Goal: Information Seeking & Learning: Compare options

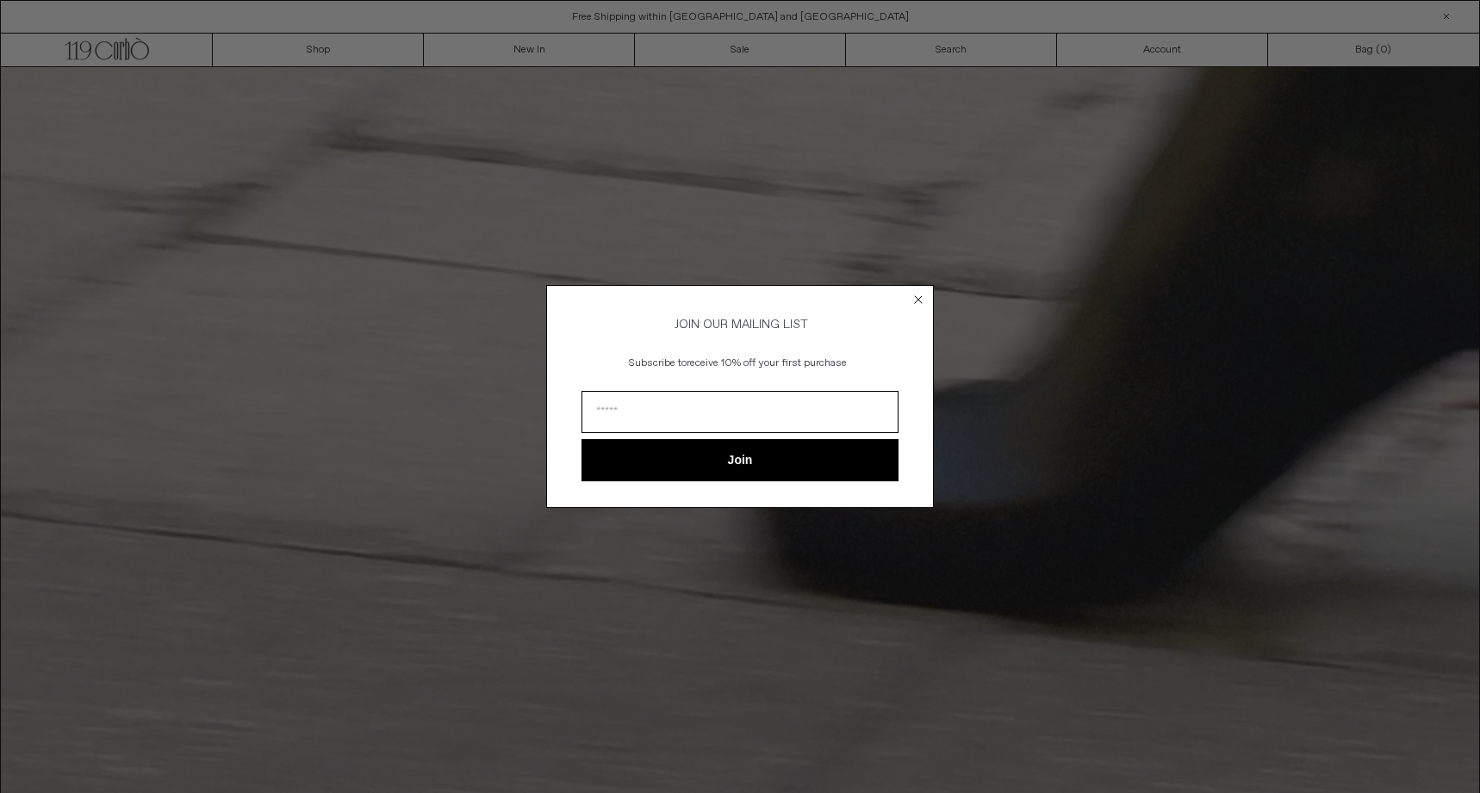
click at [918, 299] on circle "Close dialog" at bounding box center [919, 300] width 16 height 16
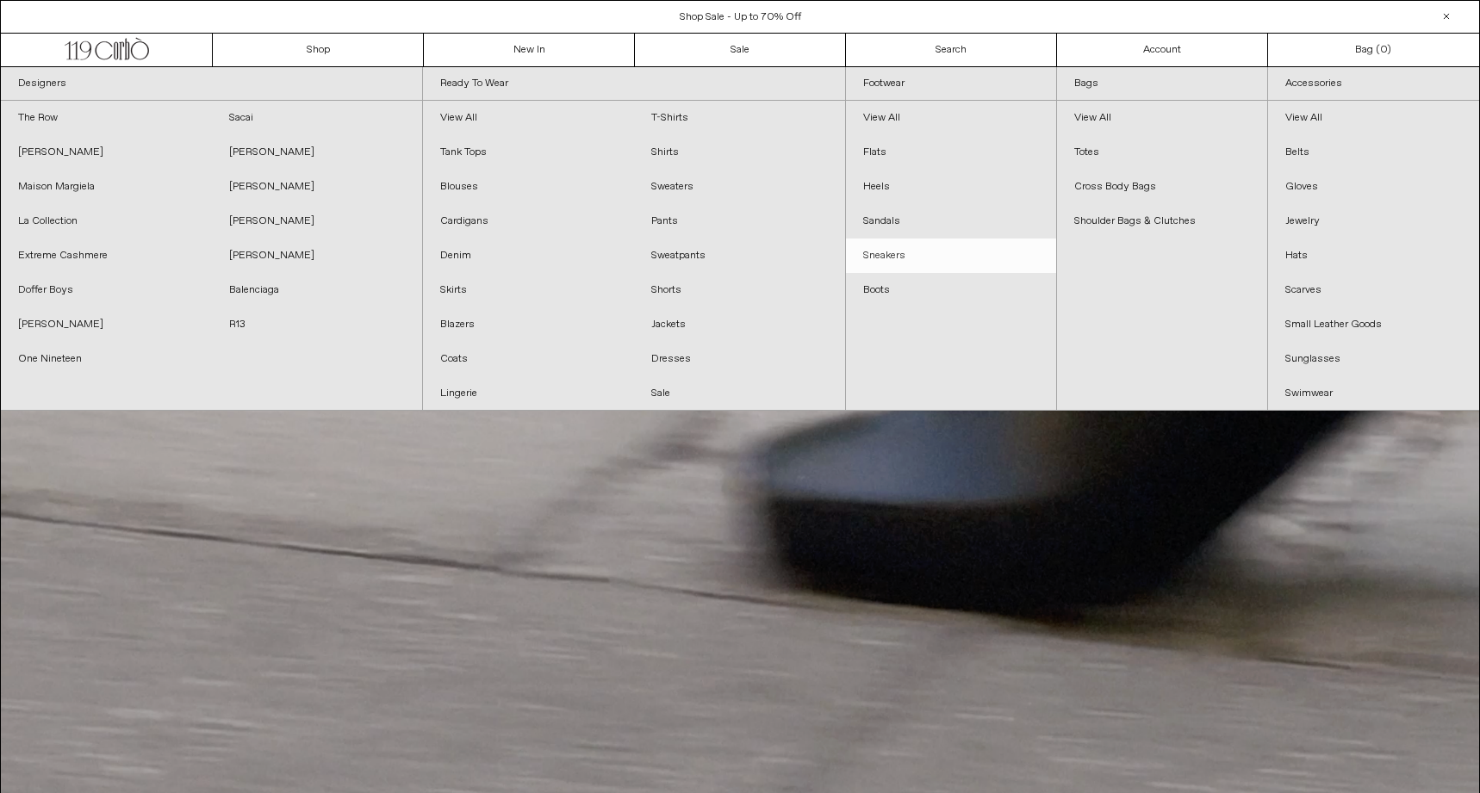
click at [915, 261] on link "Sneakers" at bounding box center [951, 256] width 210 height 34
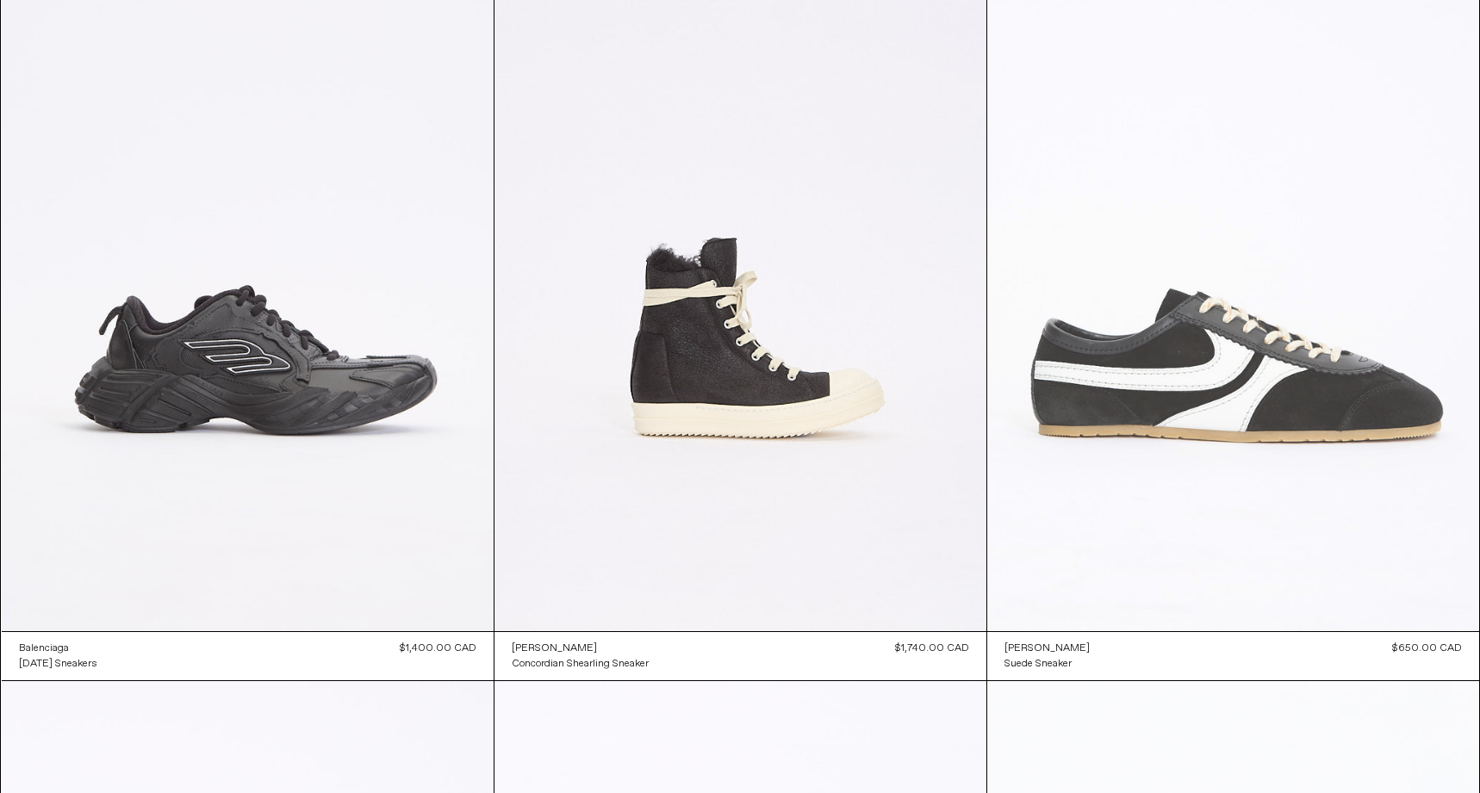
scroll to position [207, 0]
click at [1268, 337] on at bounding box center [1233, 263] width 492 height 738
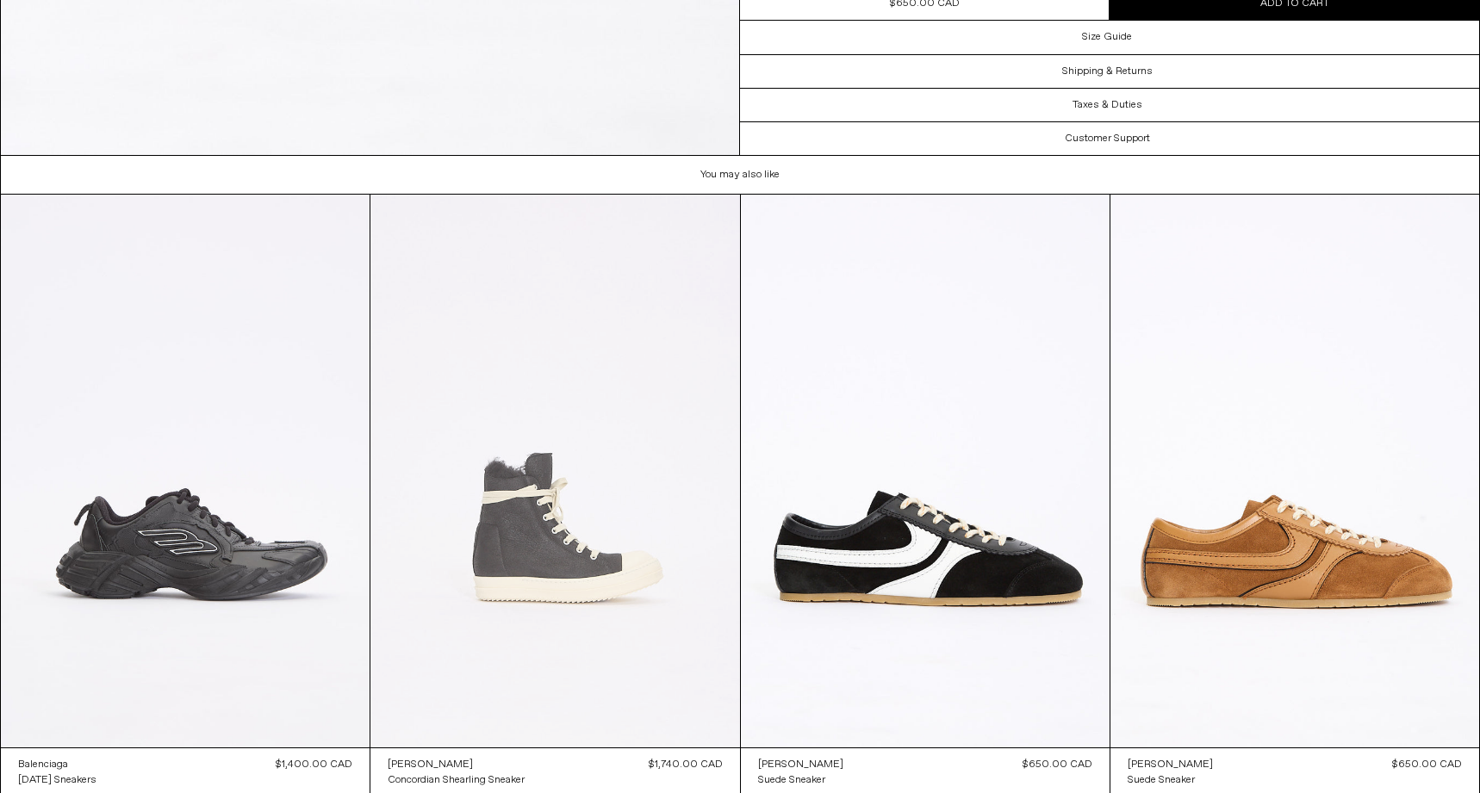
scroll to position [5028, 0]
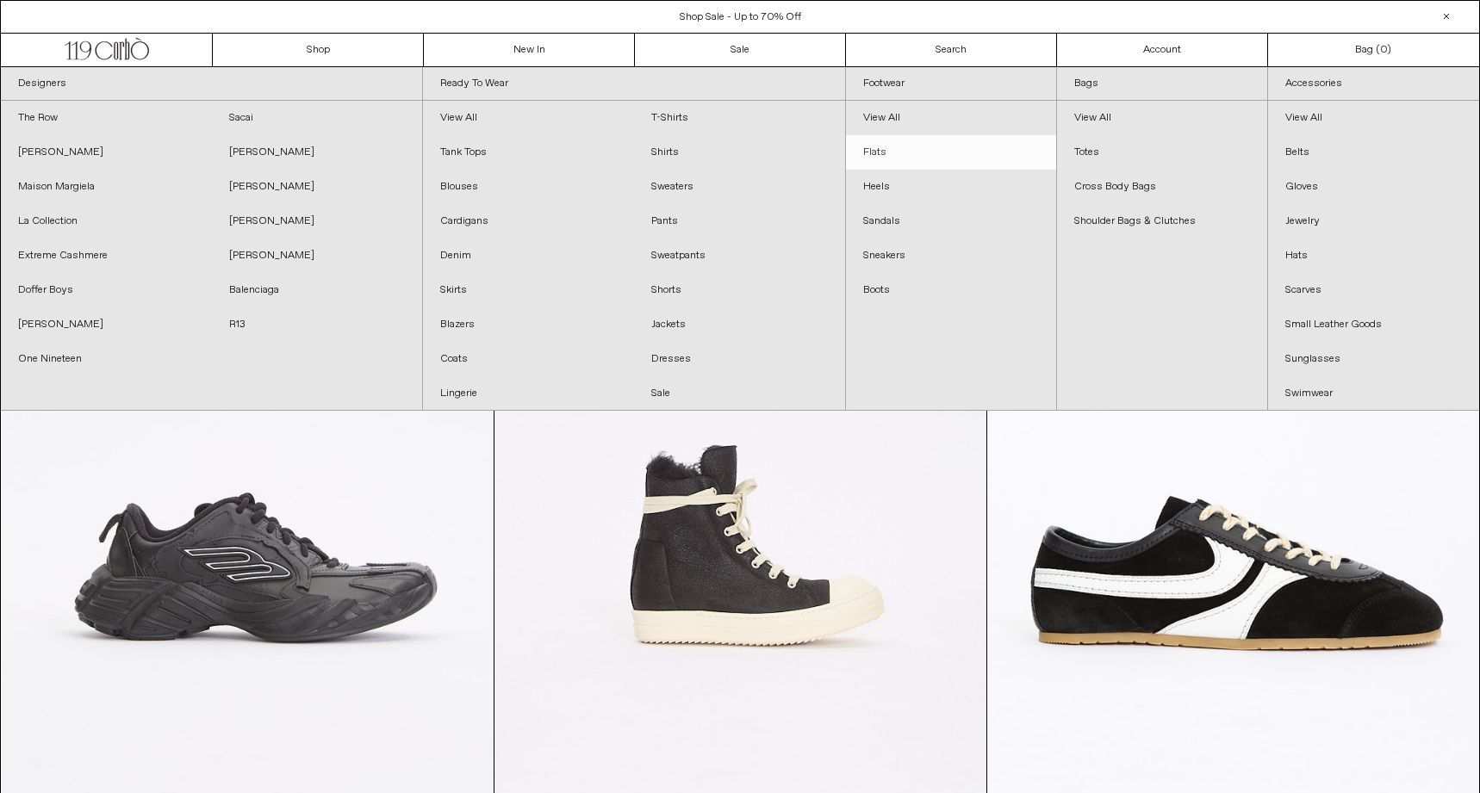
click at [880, 150] on link "Flats" at bounding box center [951, 152] width 210 height 34
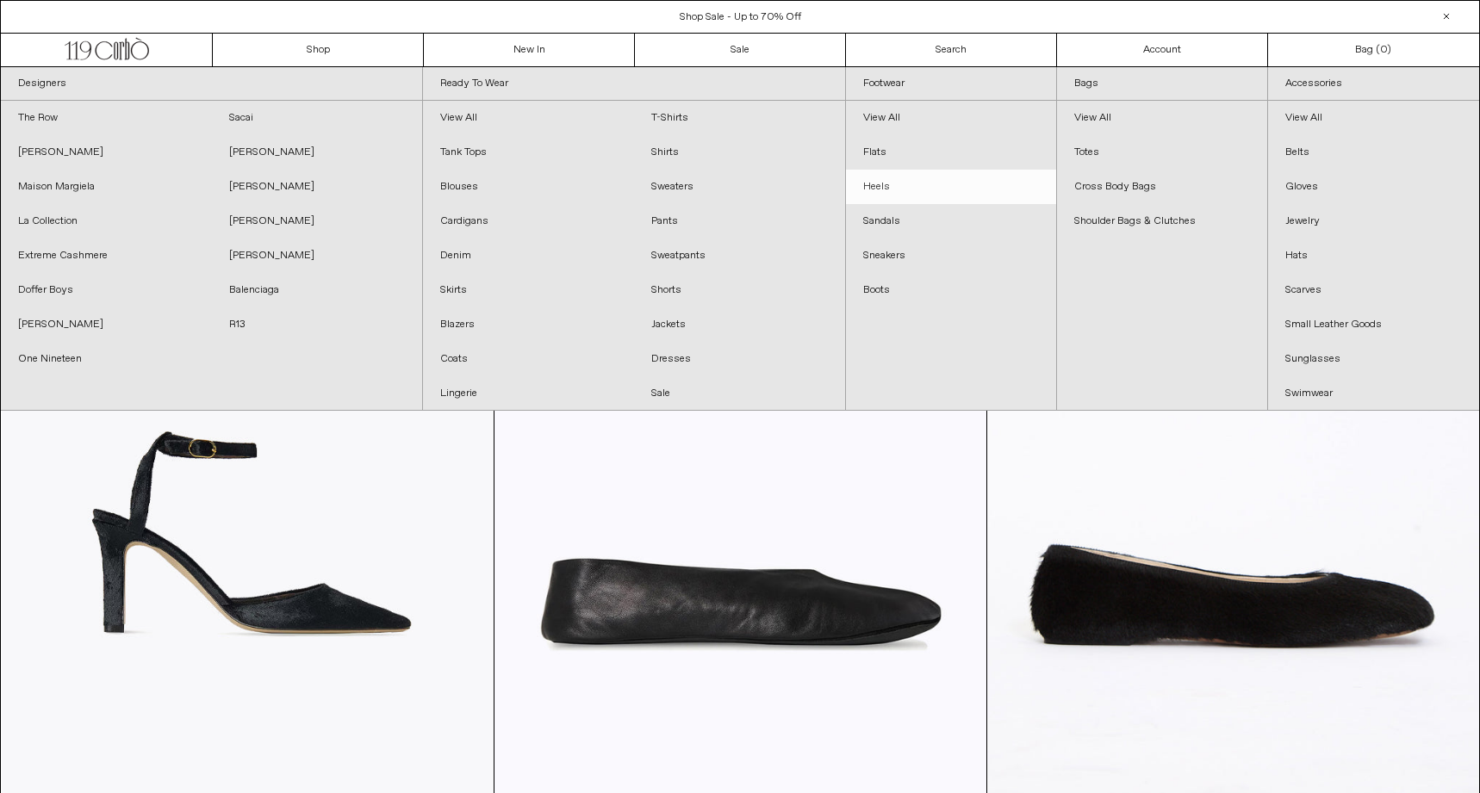
click at [900, 183] on link "Heels" at bounding box center [951, 187] width 210 height 34
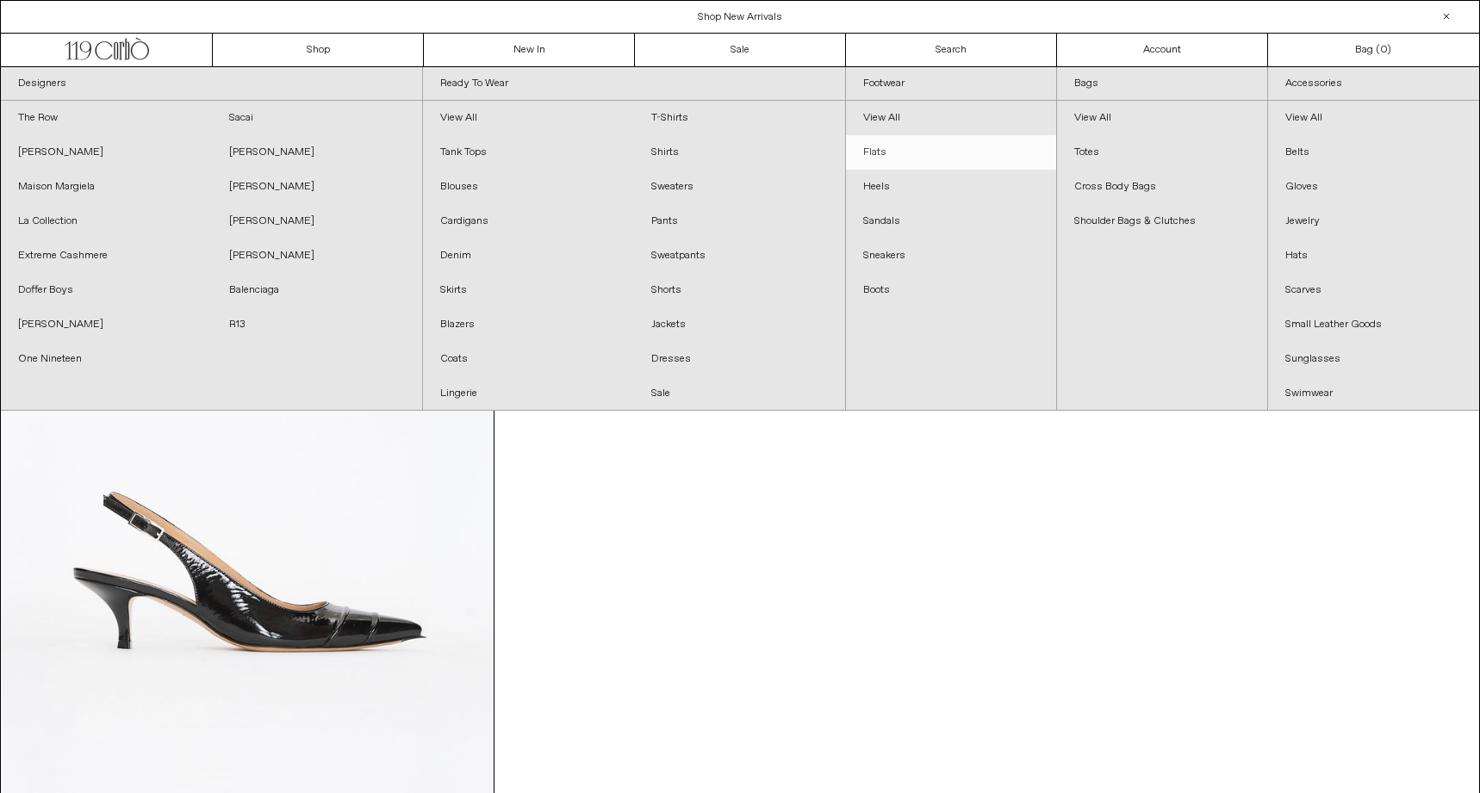
click at [880, 154] on link "Flats" at bounding box center [951, 152] width 210 height 34
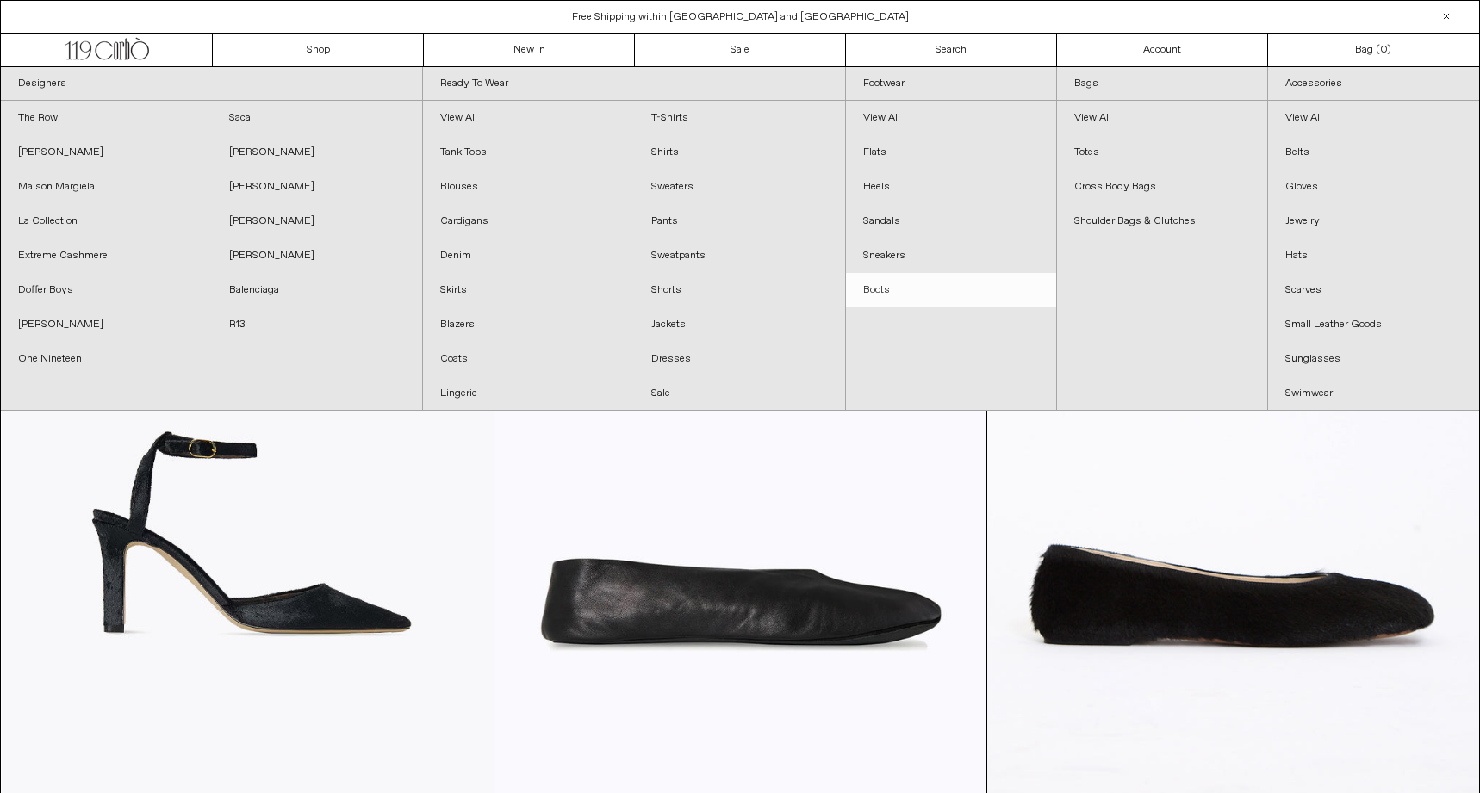
click at [871, 283] on link "Boots" at bounding box center [951, 290] width 210 height 34
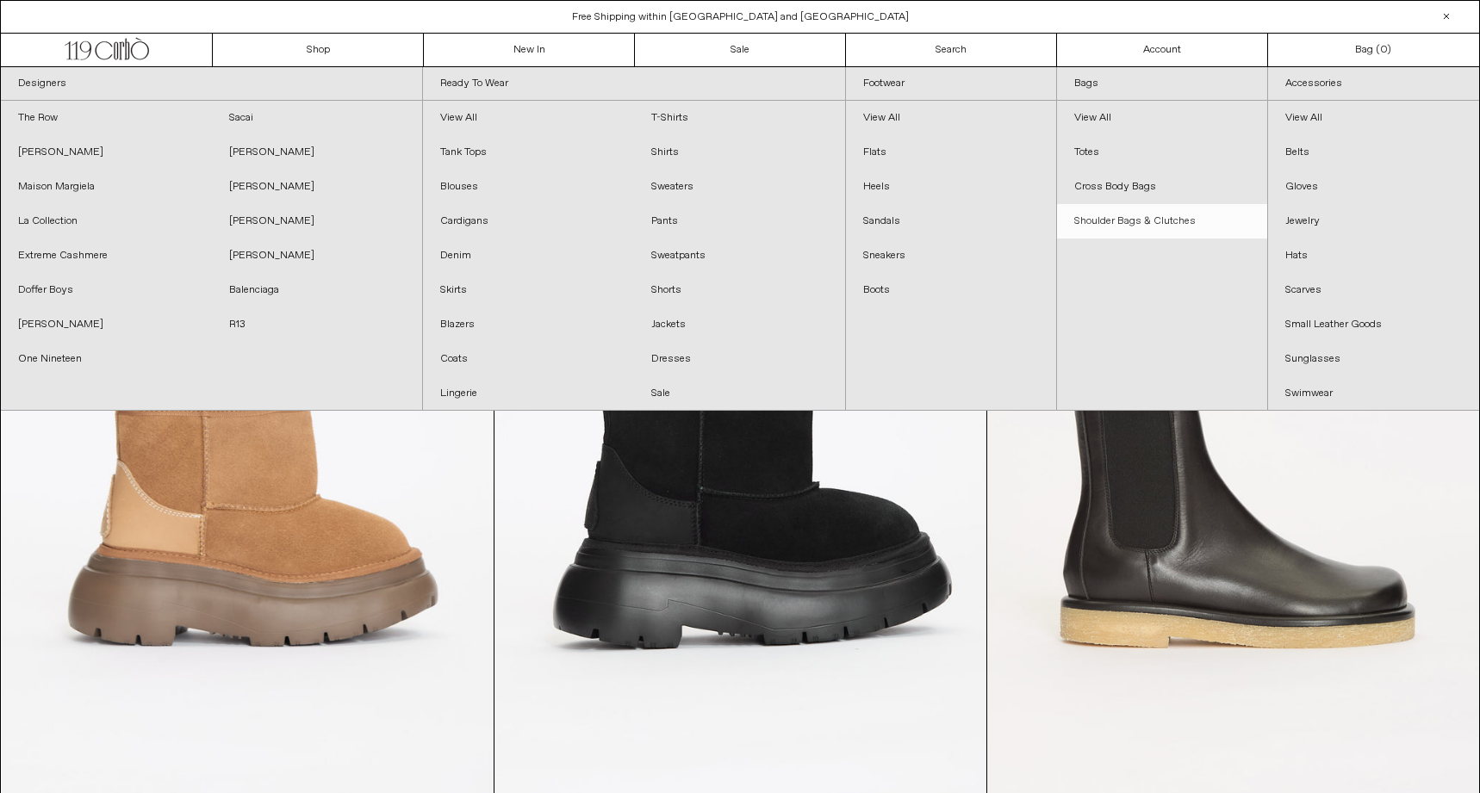
click at [1153, 225] on link "Shoulder Bags & Clutches" at bounding box center [1162, 221] width 210 height 34
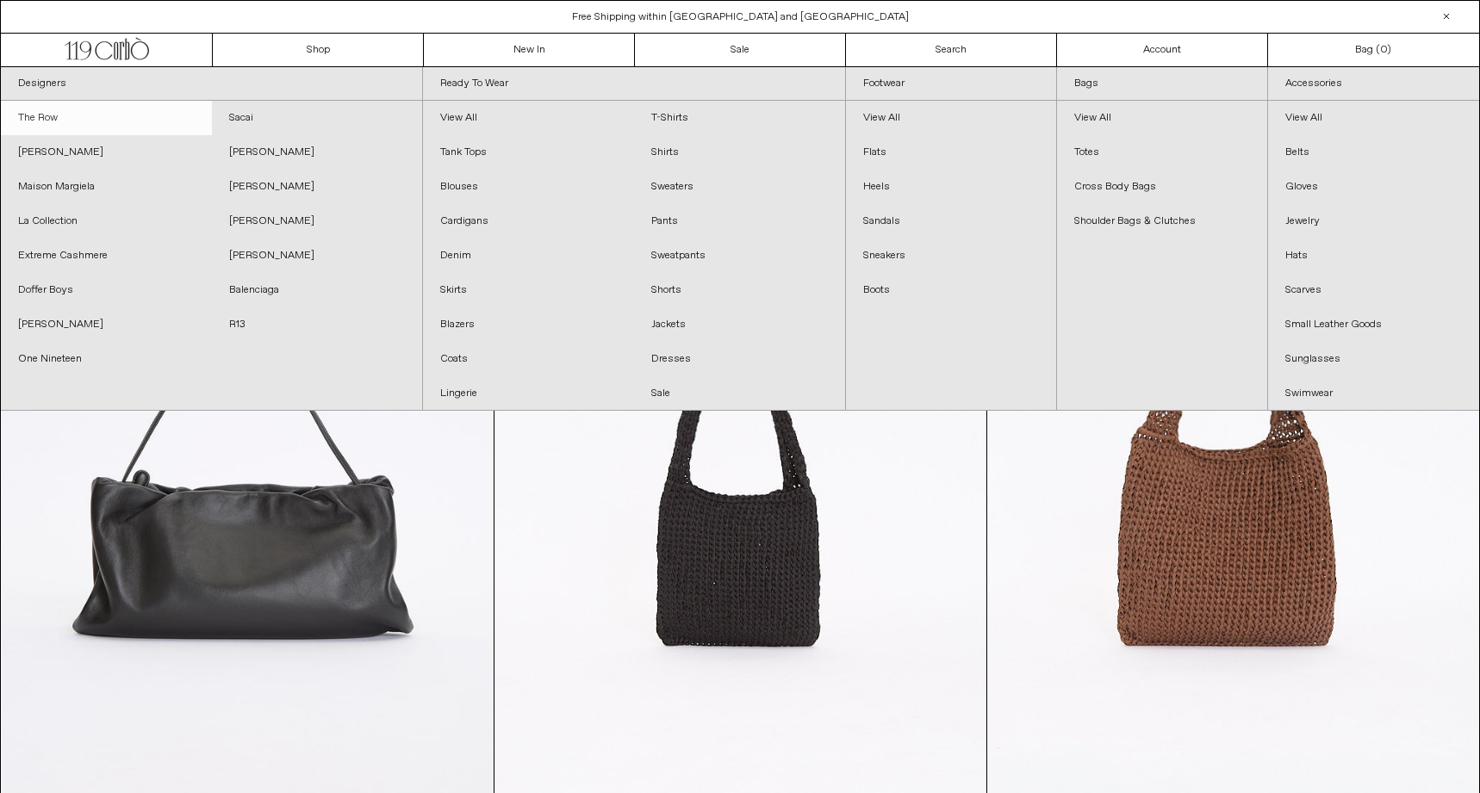
click at [67, 123] on link "The Row" at bounding box center [106, 118] width 211 height 34
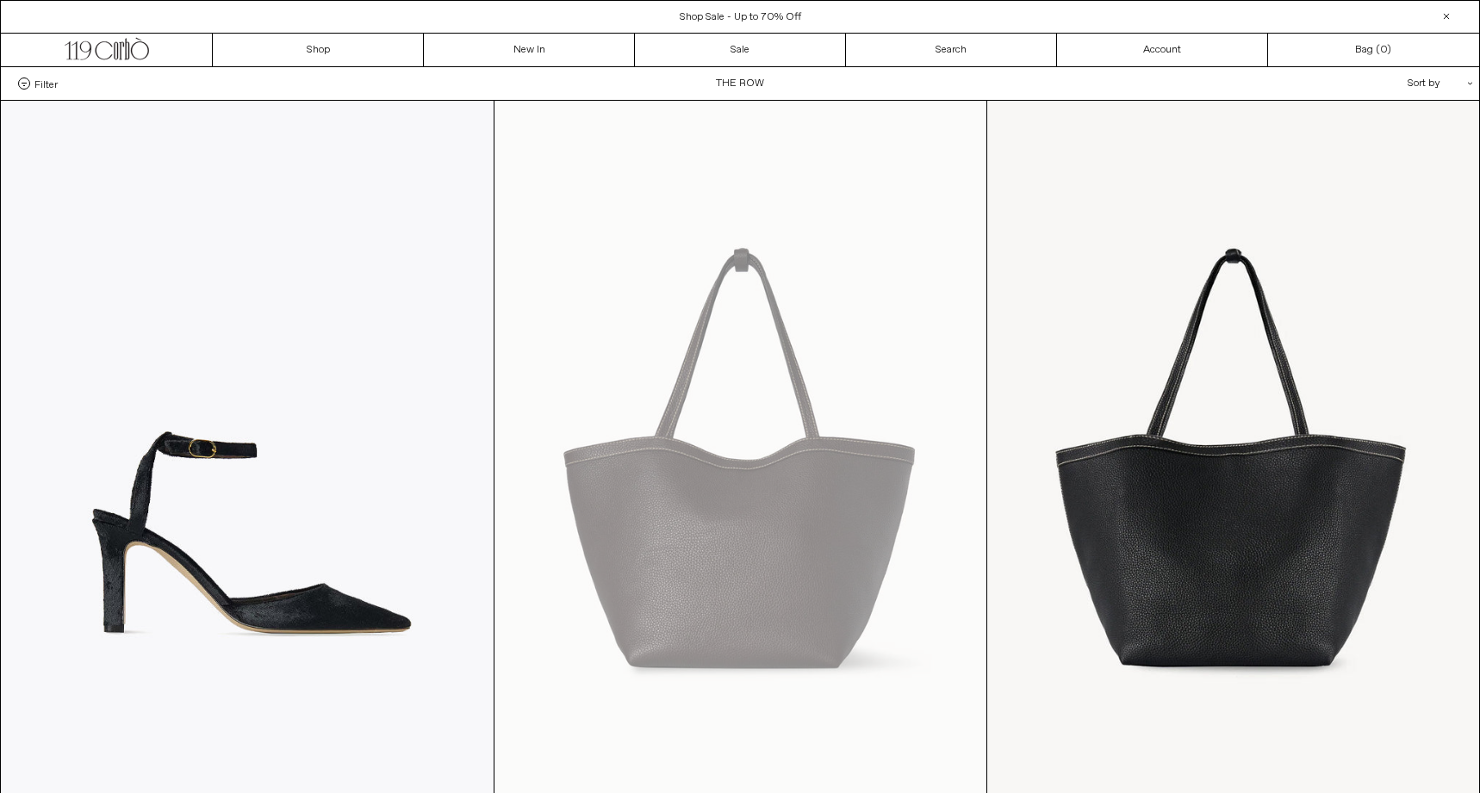
click at [1421, 89] on div "Sort by .cls-1{fill:#231f20}" at bounding box center [1384, 83] width 155 height 33
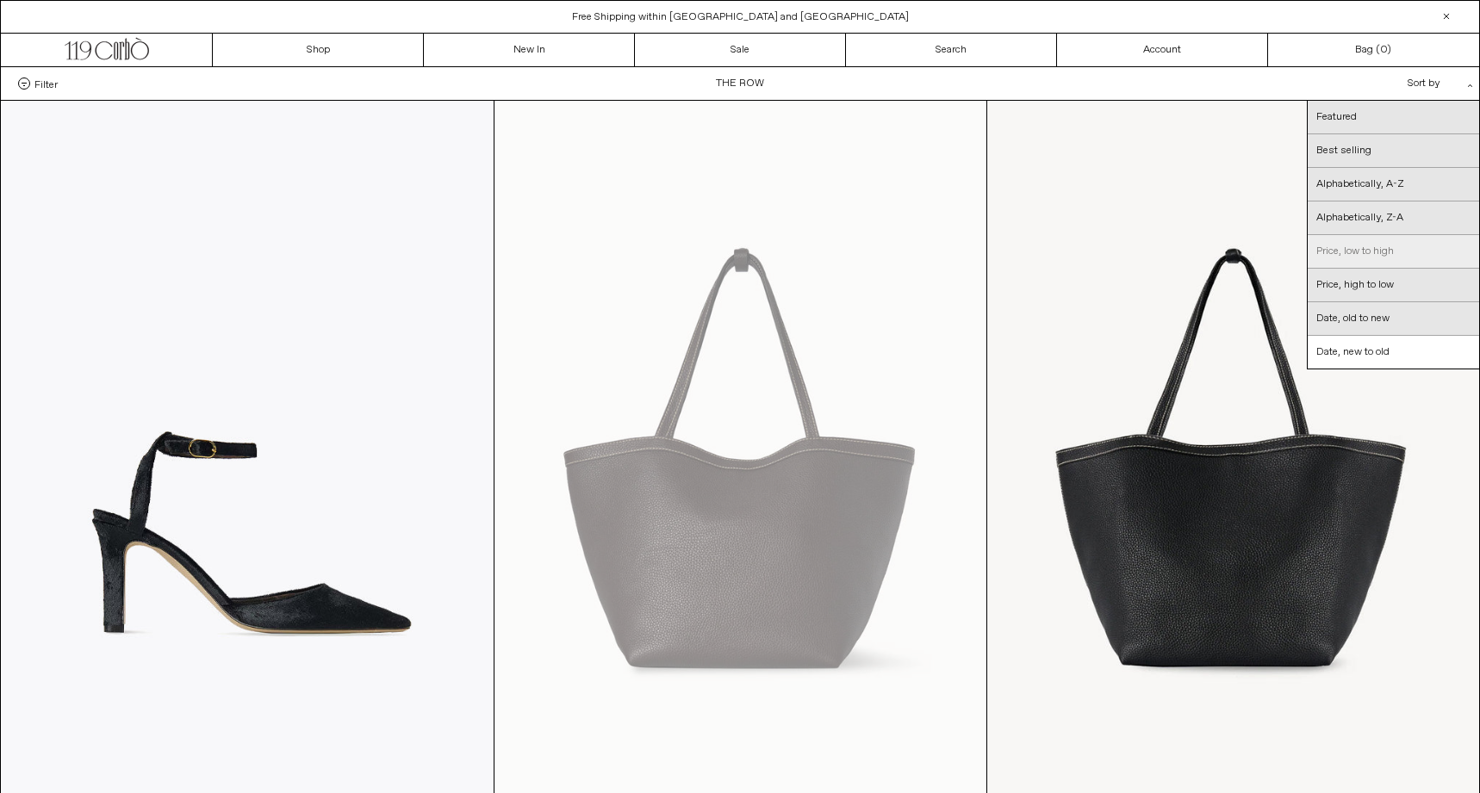
click at [1379, 250] on link "Price, low to high" at bounding box center [1393, 252] width 171 height 34
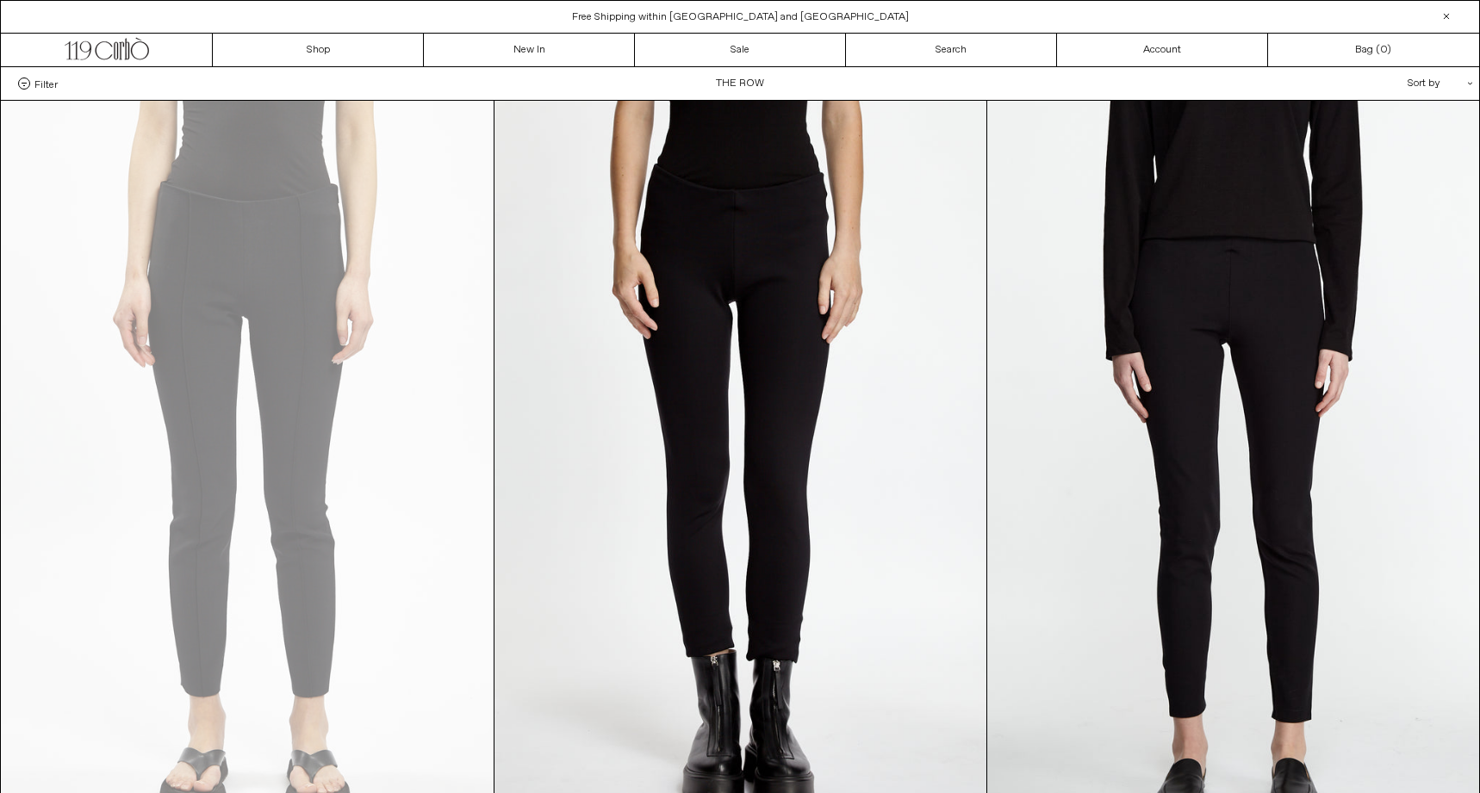
click at [37, 83] on span "Filter" at bounding box center [45, 84] width 23 height 12
click at [0, 0] on select "**********" at bounding box center [0, 0] width 0 height 0
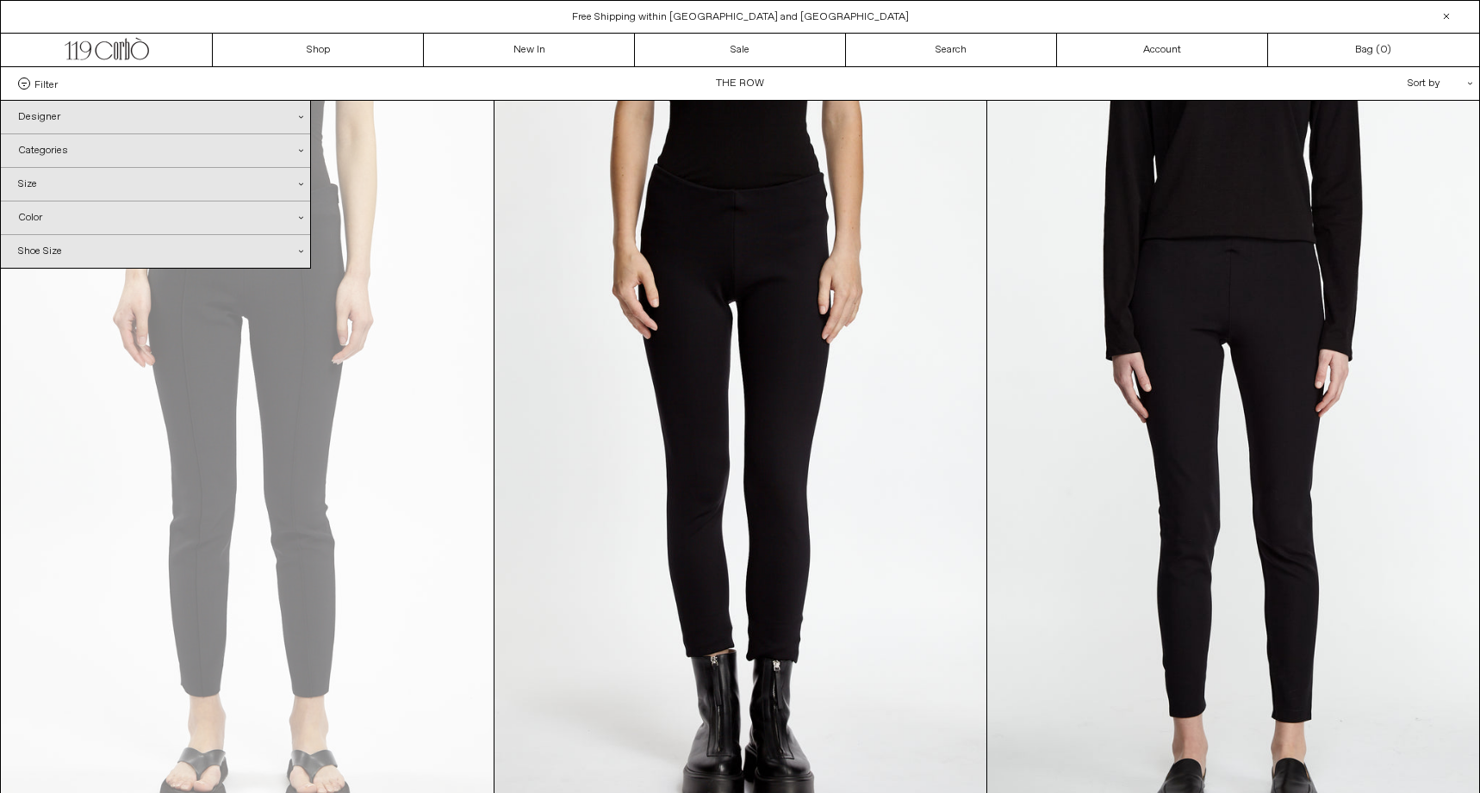
click at [103, 190] on div "Size .cls-1{fill:#231f20}" at bounding box center [155, 184] width 309 height 33
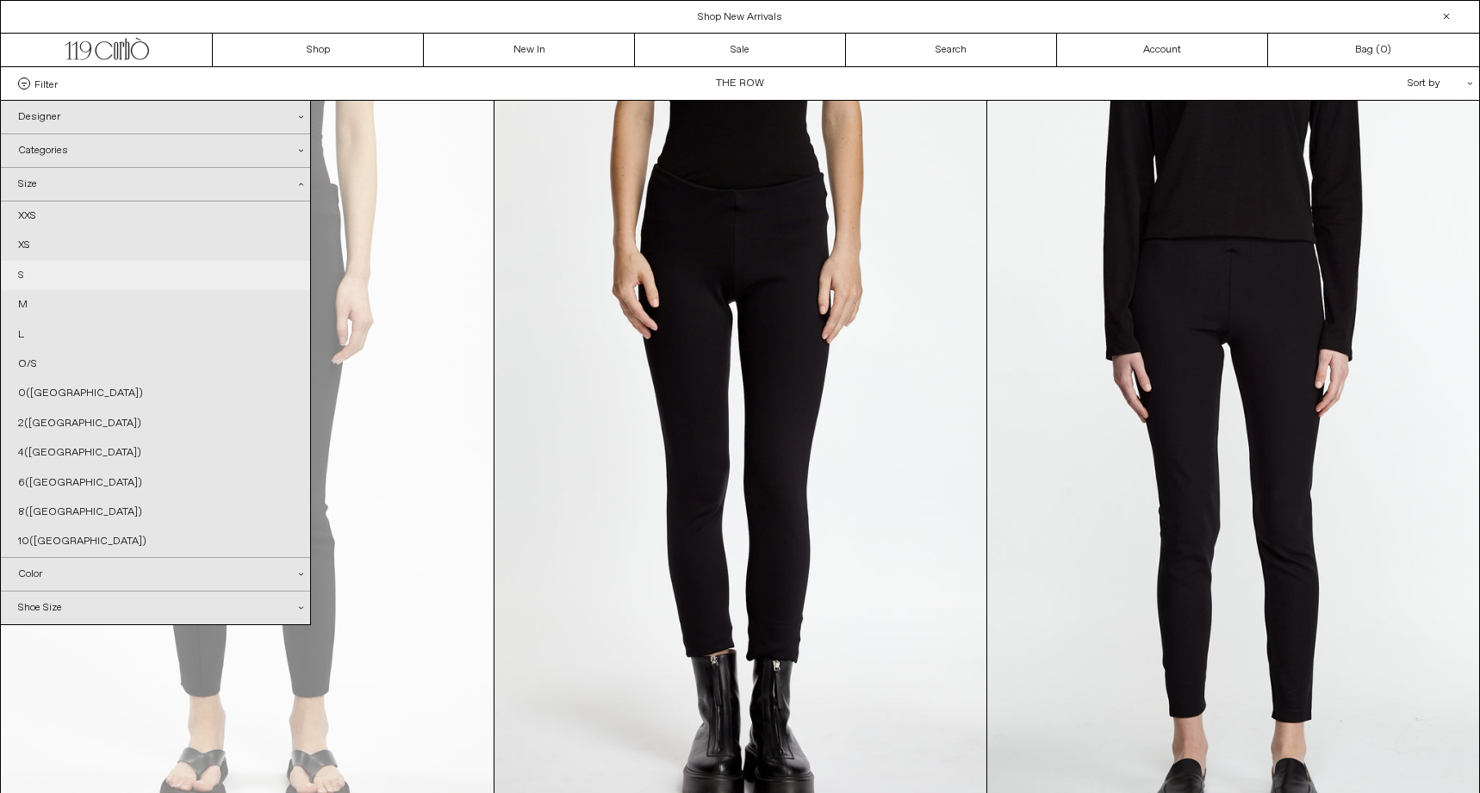
click at [41, 279] on link "S" at bounding box center [155, 275] width 309 height 29
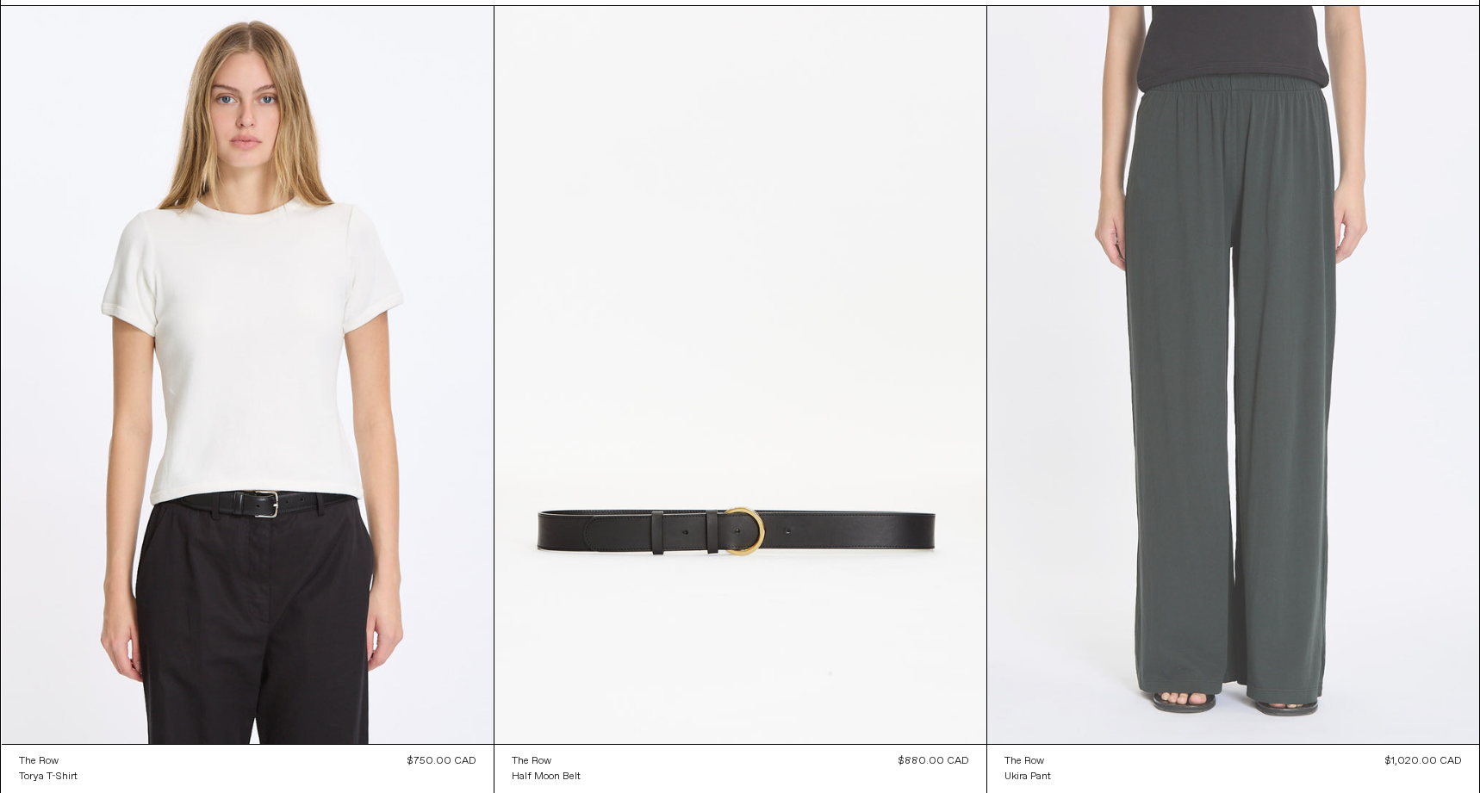
scroll to position [57, 0]
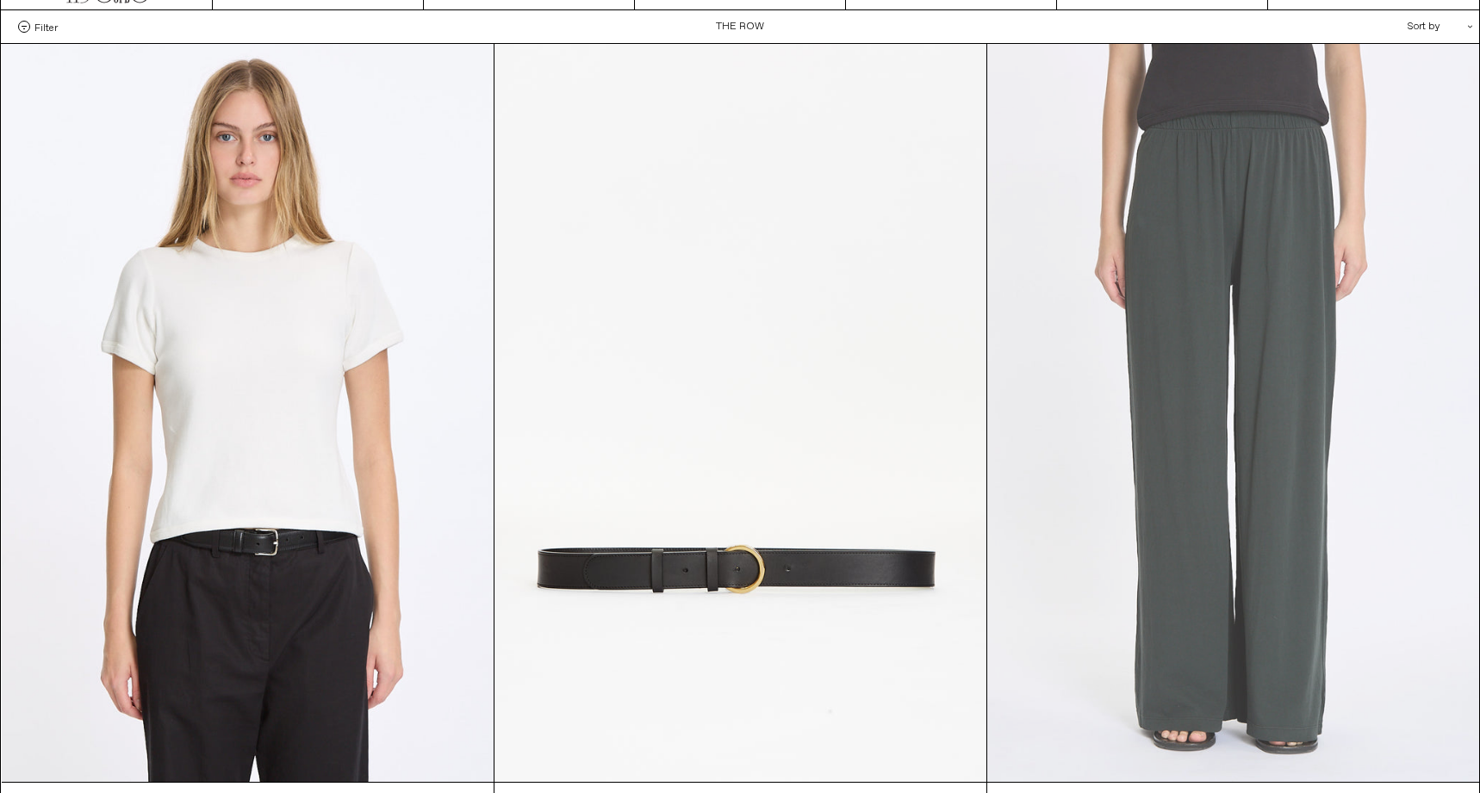
click at [1426, 257] on at bounding box center [1233, 413] width 492 height 738
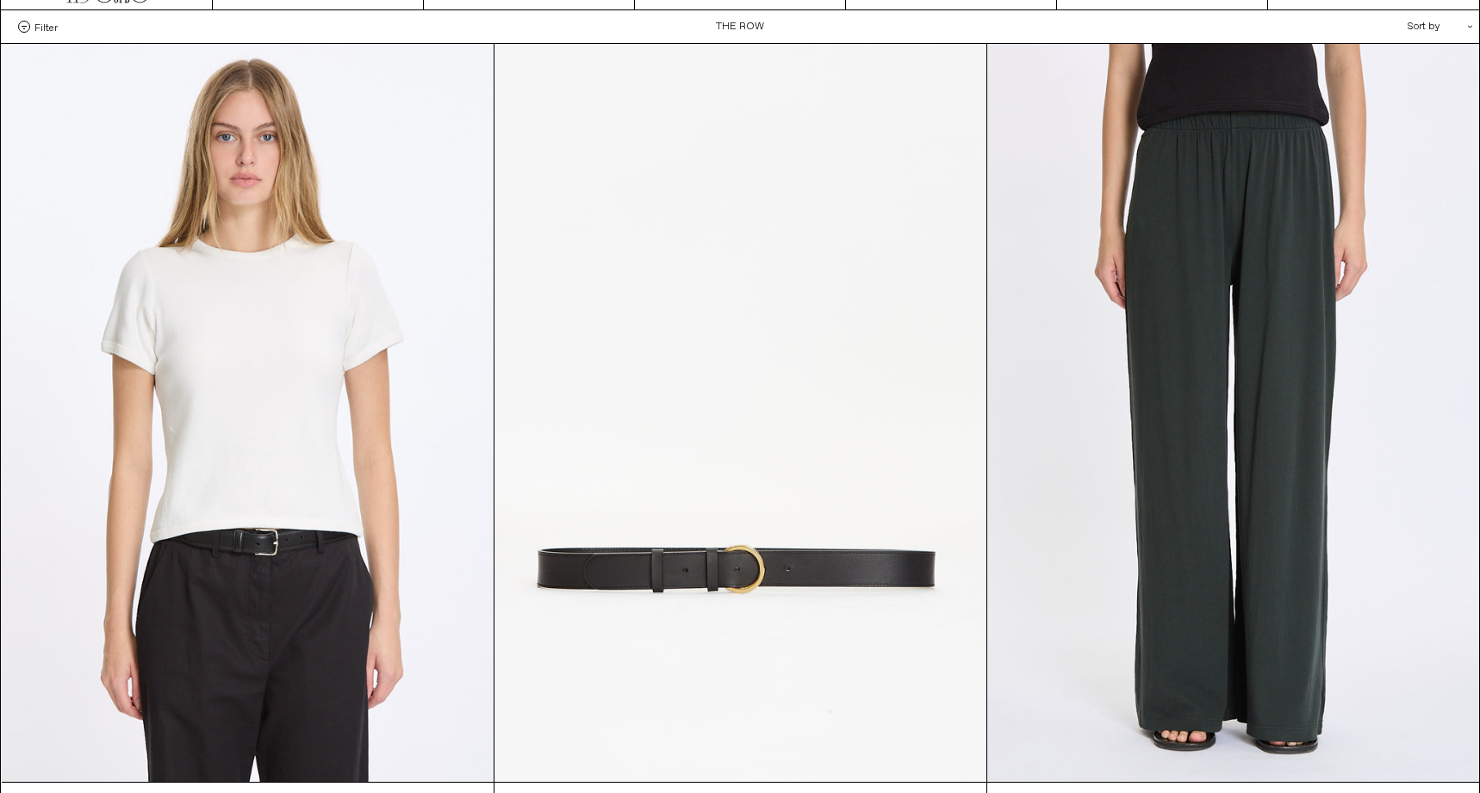
click at [48, 29] on span "Filter" at bounding box center [45, 27] width 23 height 12
click at [0, 0] on select "**********" at bounding box center [0, 0] width 0 height 0
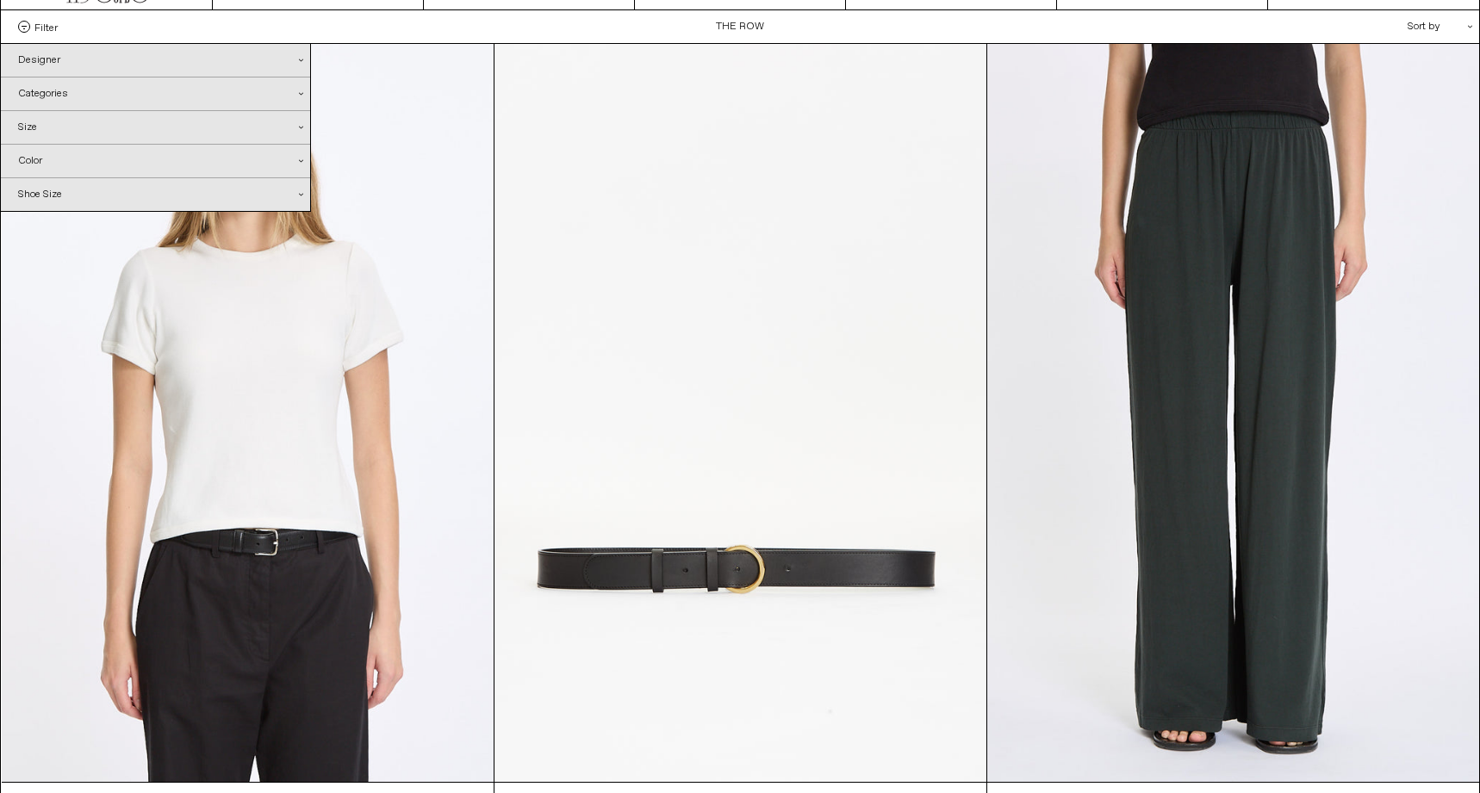
click at [48, 29] on span "Filter" at bounding box center [45, 27] width 23 height 12
click at [0, 0] on select "**********" at bounding box center [0, 0] width 0 height 0
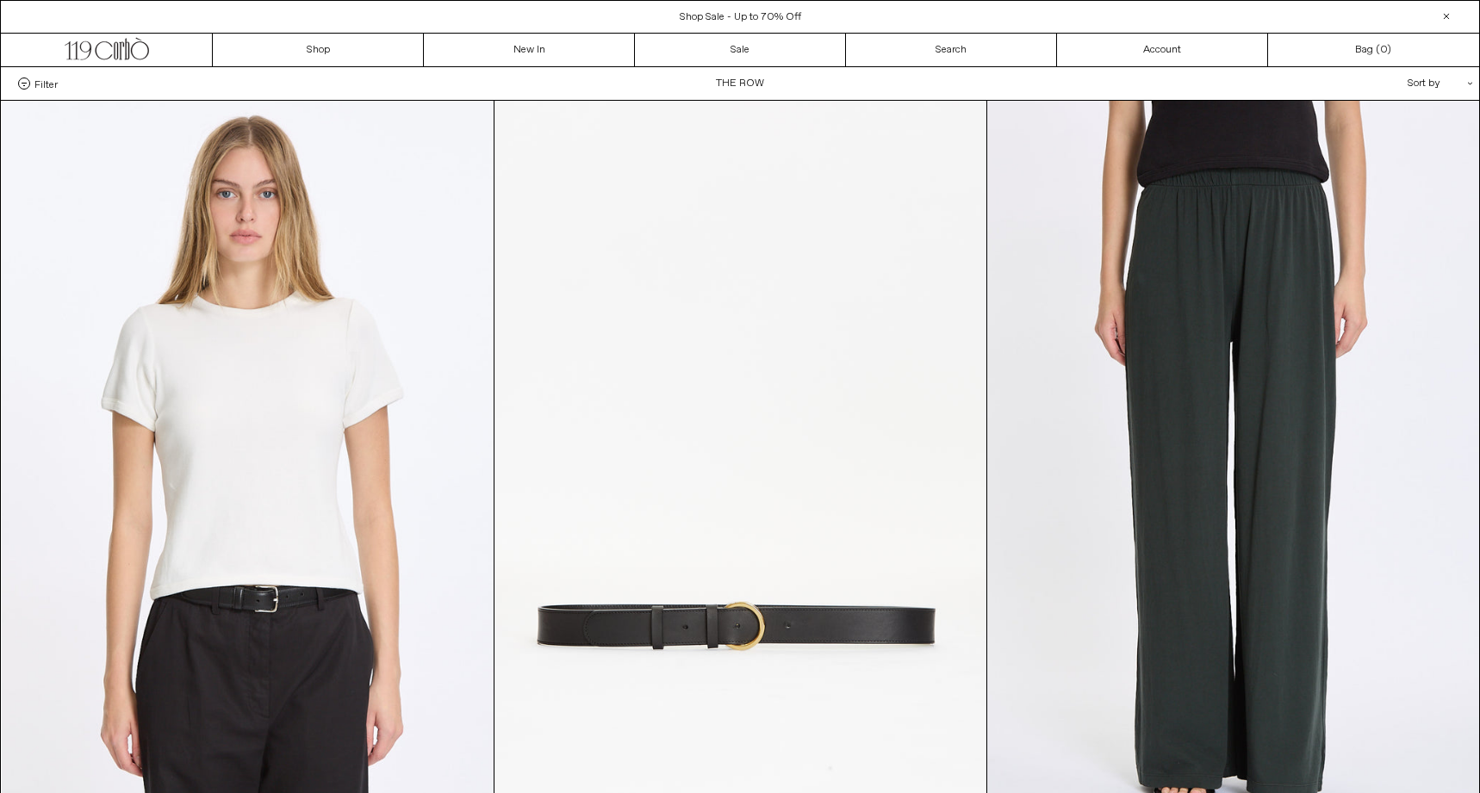
scroll to position [0, 0]
click at [34, 80] on span "Filter" at bounding box center [45, 84] width 23 height 12
click at [0, 0] on select "**********" at bounding box center [0, 0] width 0 height 0
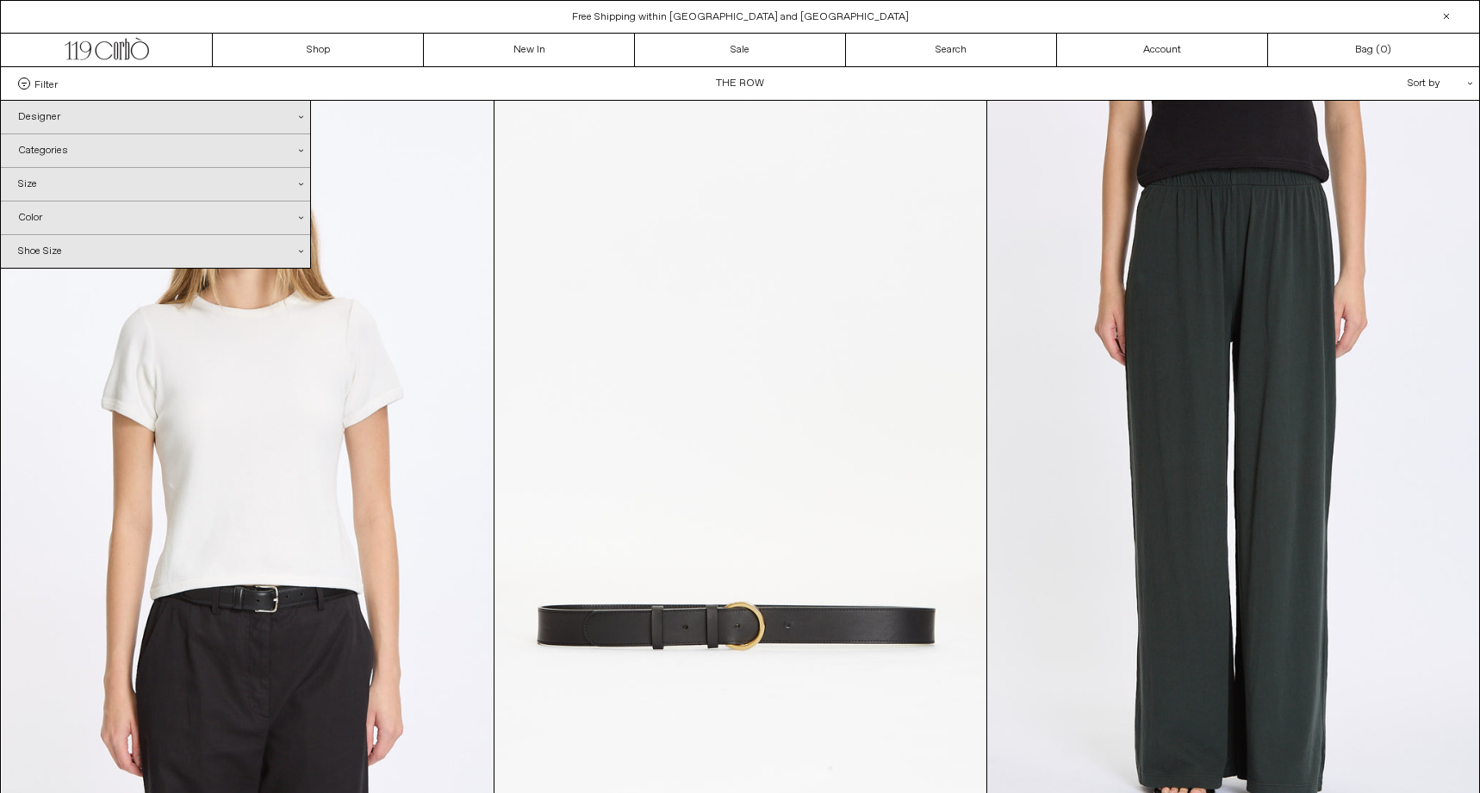
click at [53, 152] on div "Categories .cls-1{fill:#231f20}" at bounding box center [155, 150] width 309 height 33
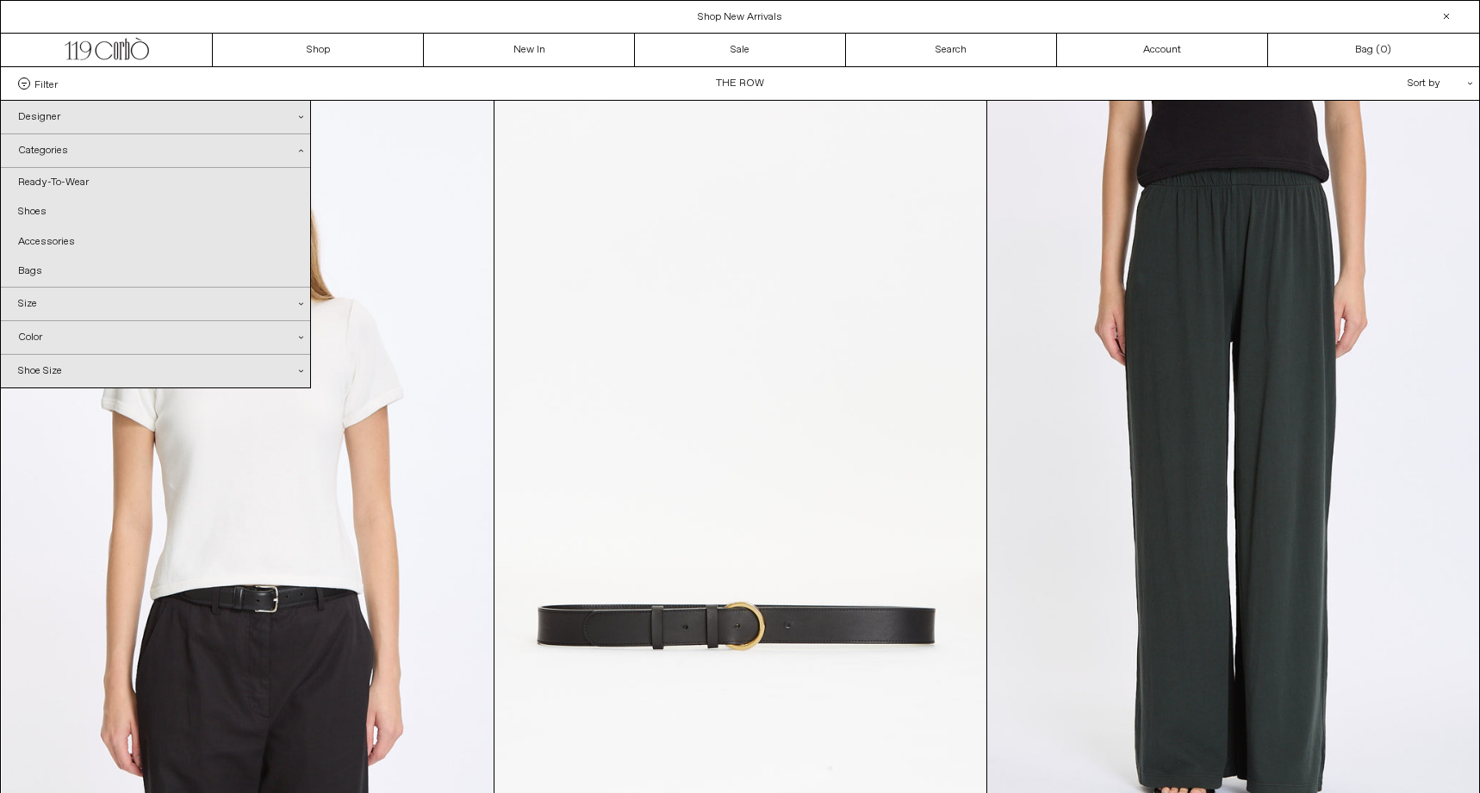
click at [40, 312] on div "Size .cls-1{fill:#231f20}" at bounding box center [155, 304] width 309 height 33
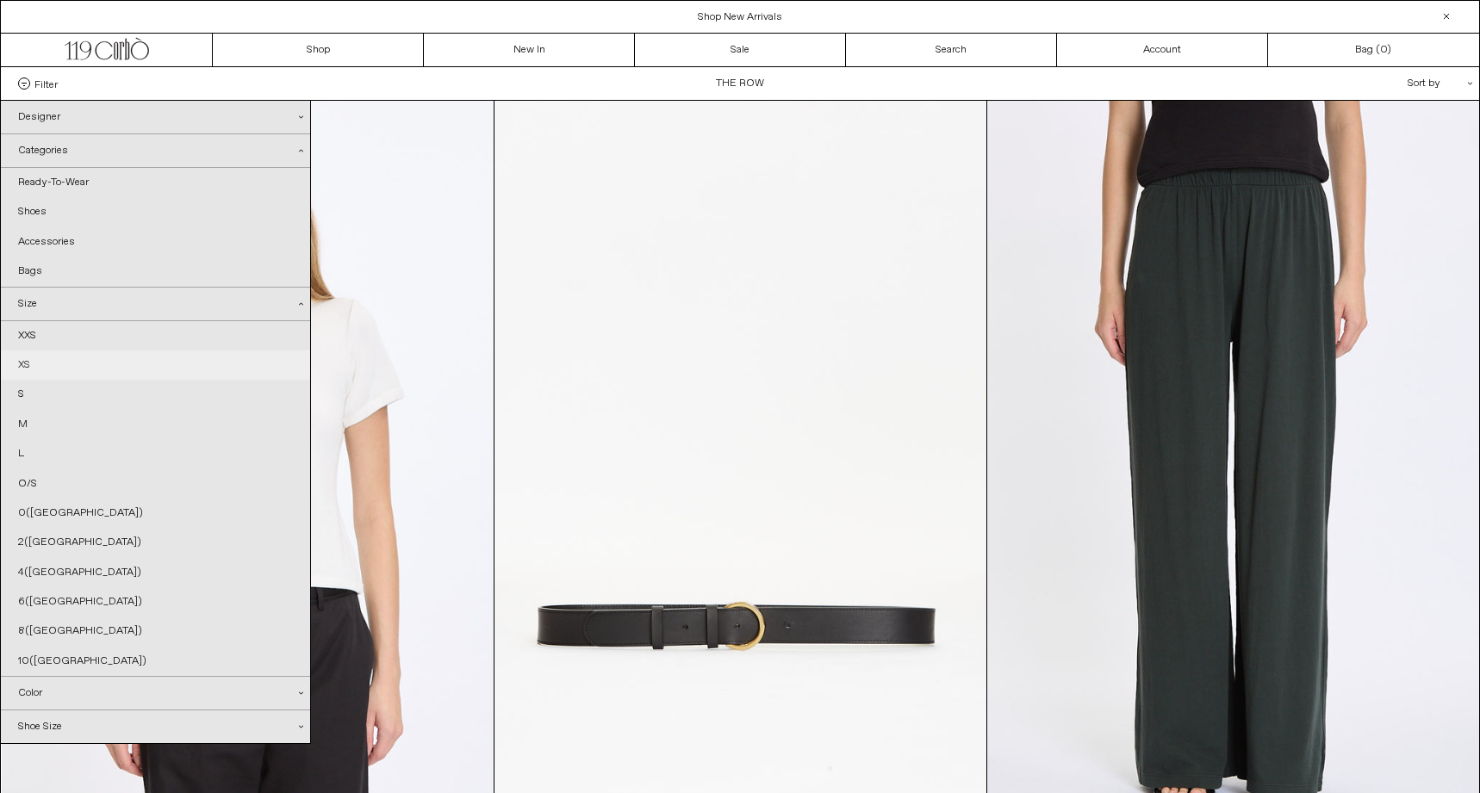
click at [33, 361] on link "XS" at bounding box center [155, 365] width 309 height 29
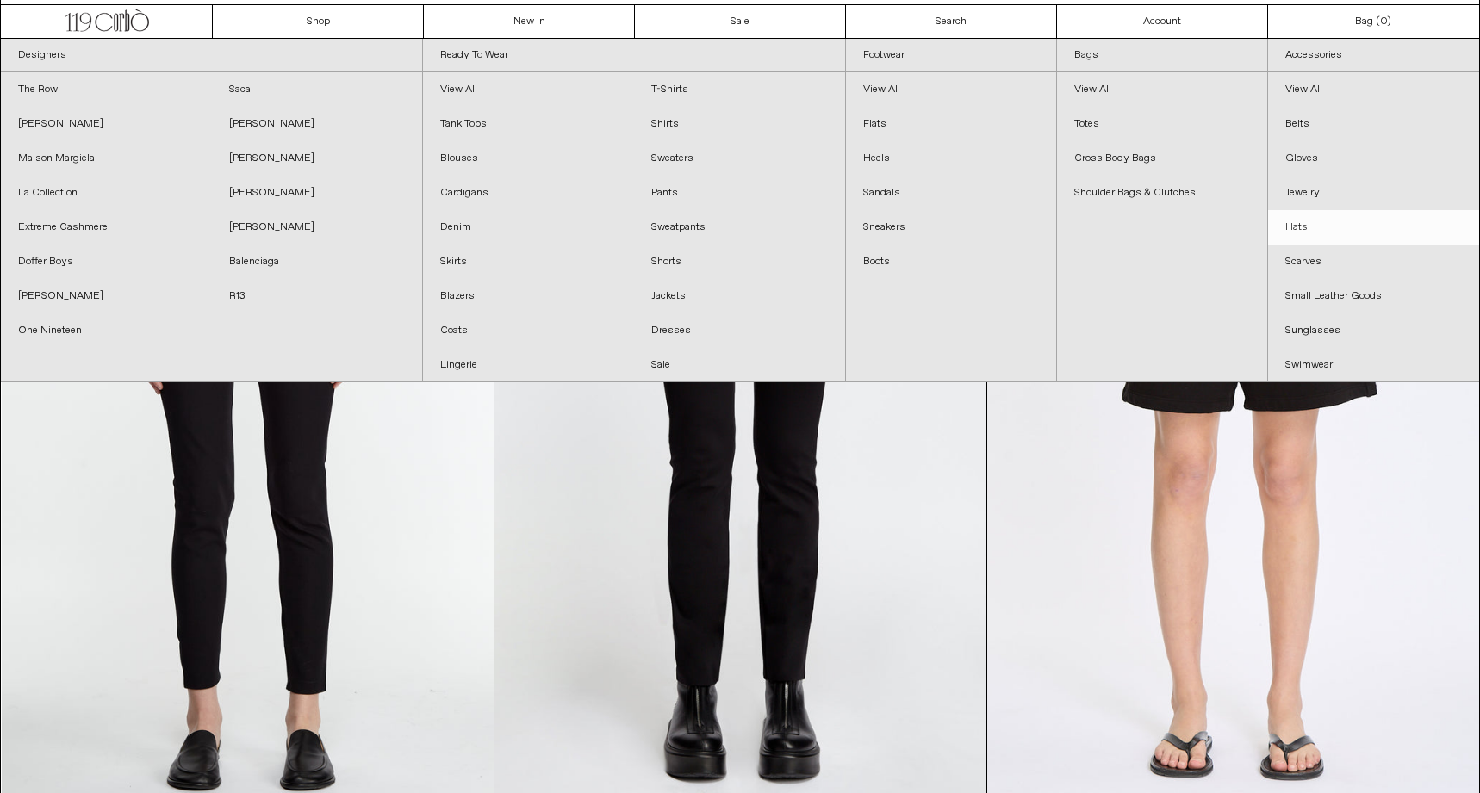
scroll to position [29, 0]
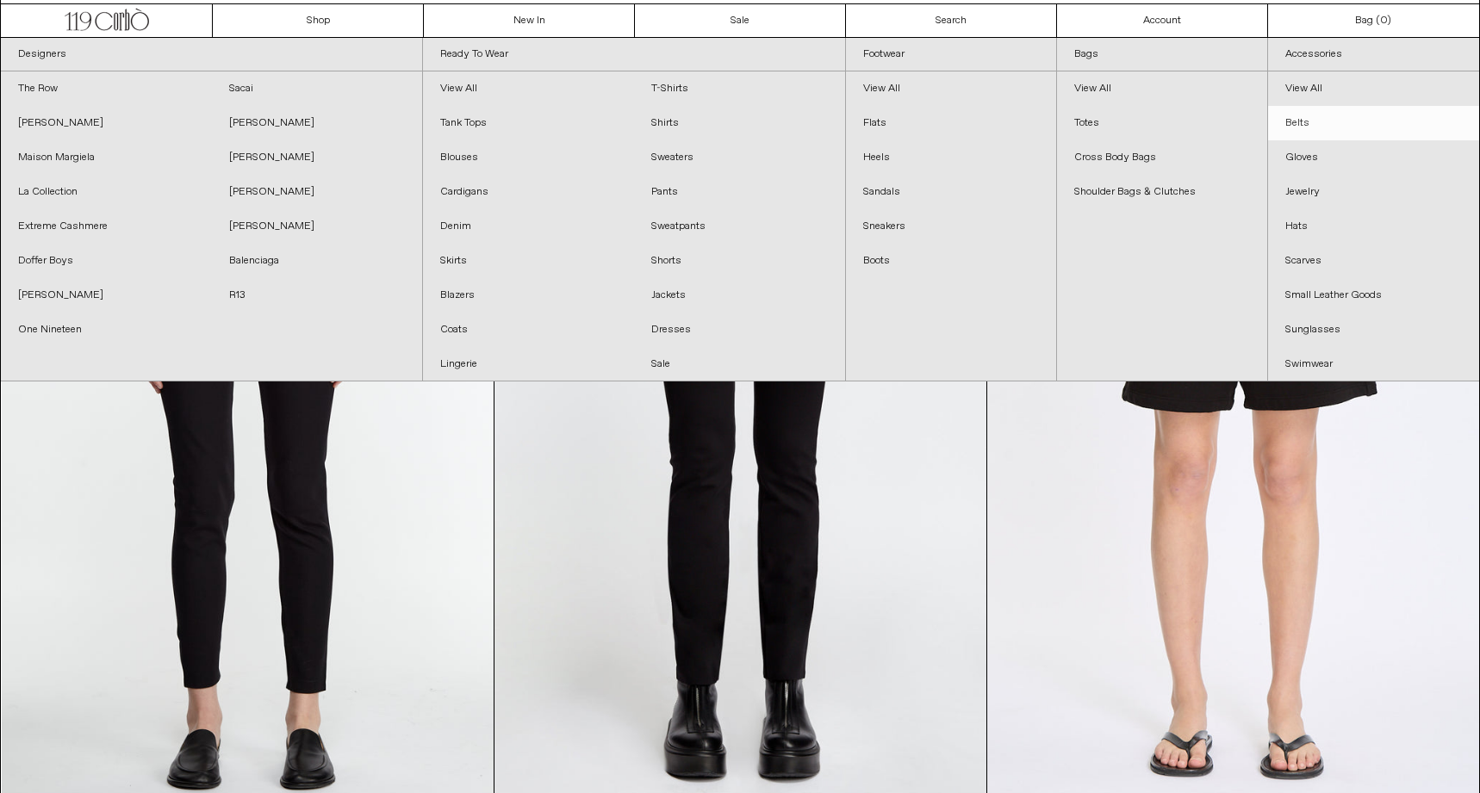
click at [1340, 121] on link "Belts" at bounding box center [1373, 123] width 211 height 34
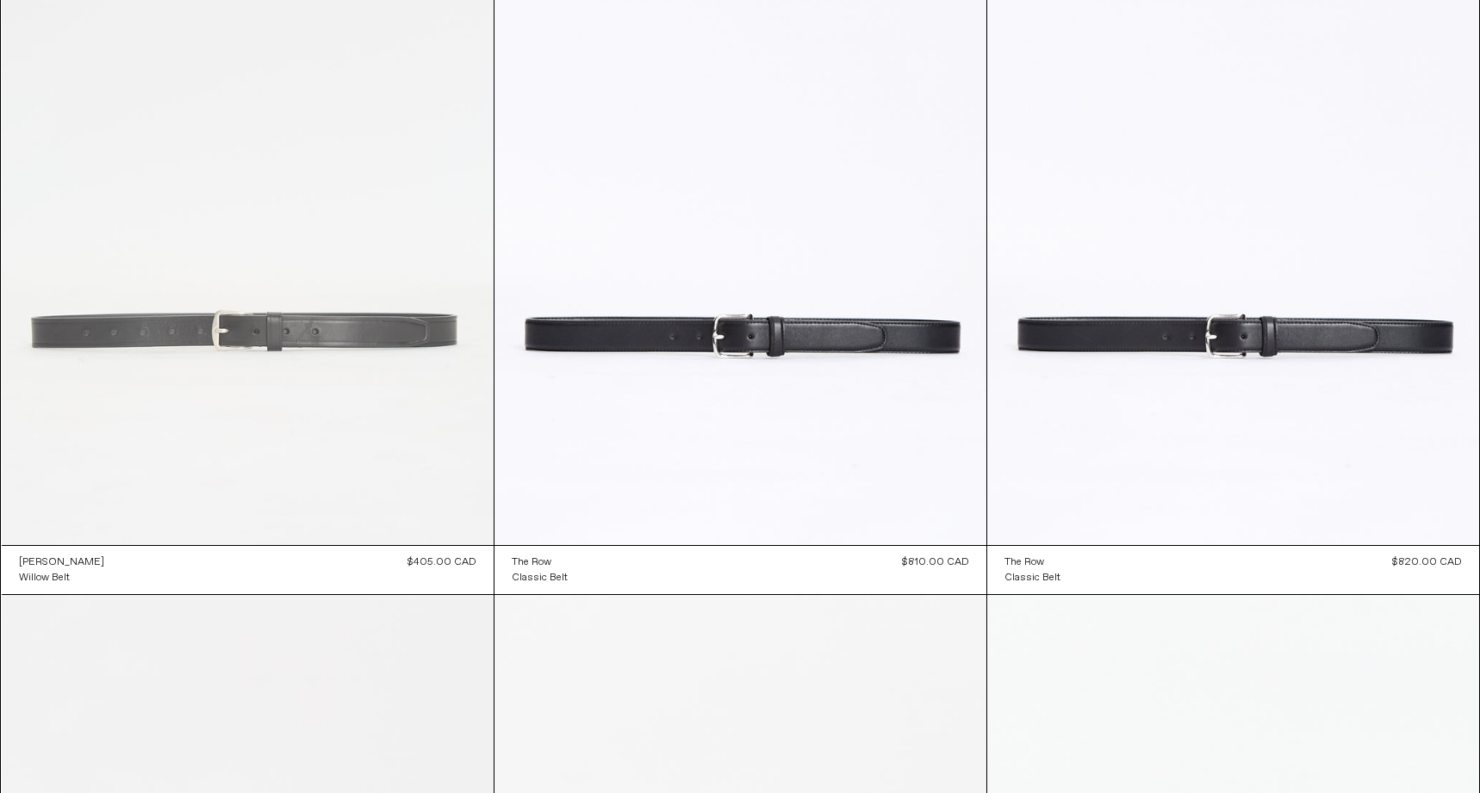
scroll to position [295, 0]
click at [356, 391] on at bounding box center [248, 175] width 492 height 738
